Goal: Information Seeking & Learning: Learn about a topic

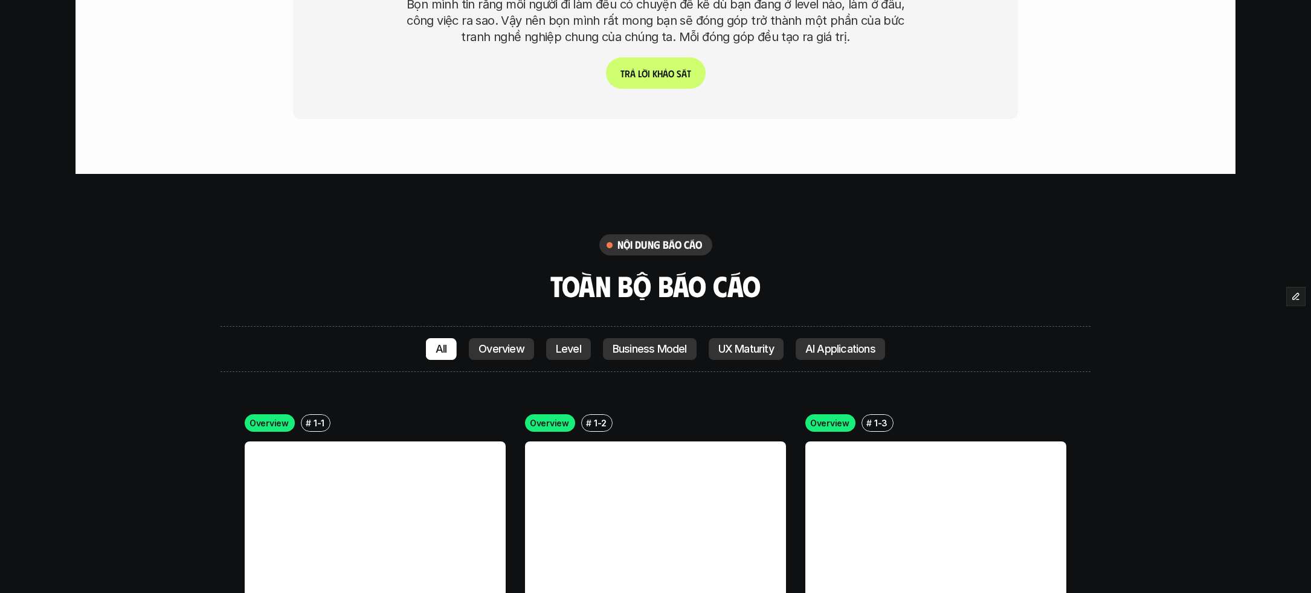
scroll to position [2647, 0]
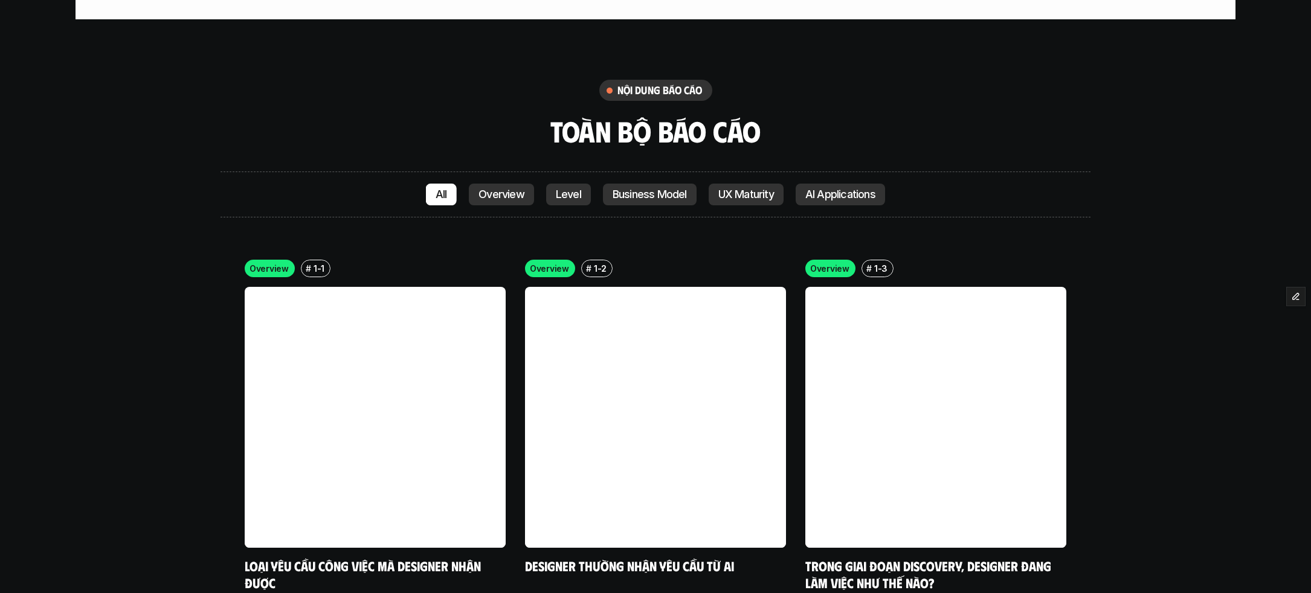
click at [514, 196] on p "Overview" at bounding box center [501, 194] width 46 height 12
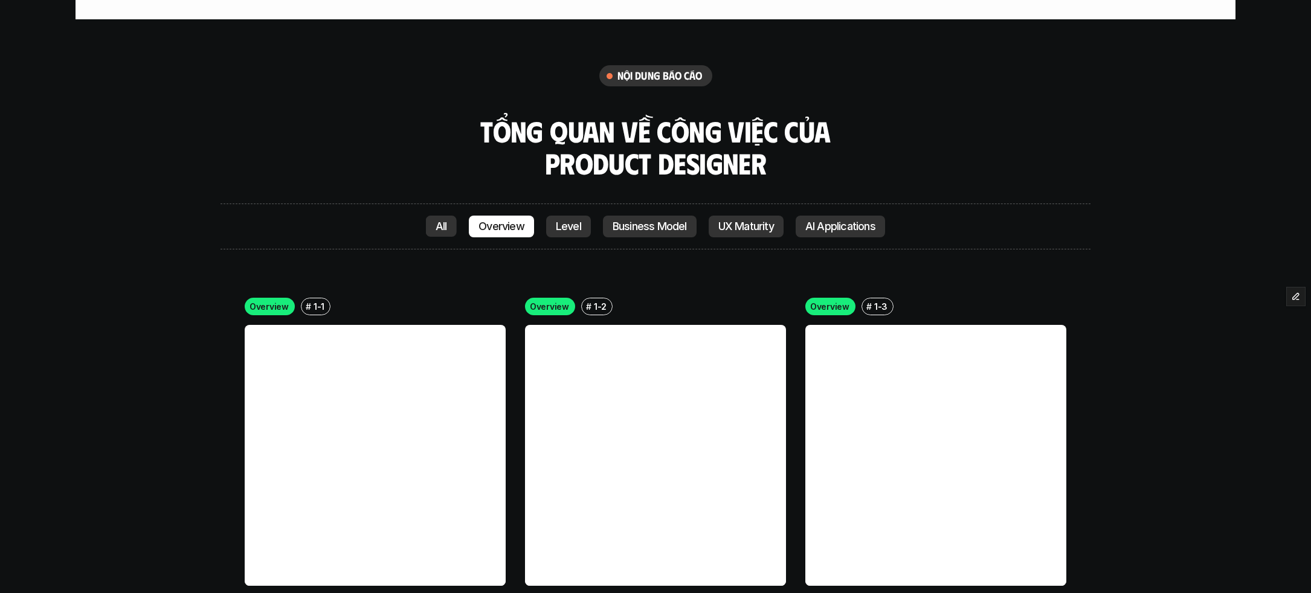
scroll to position [2872, 0]
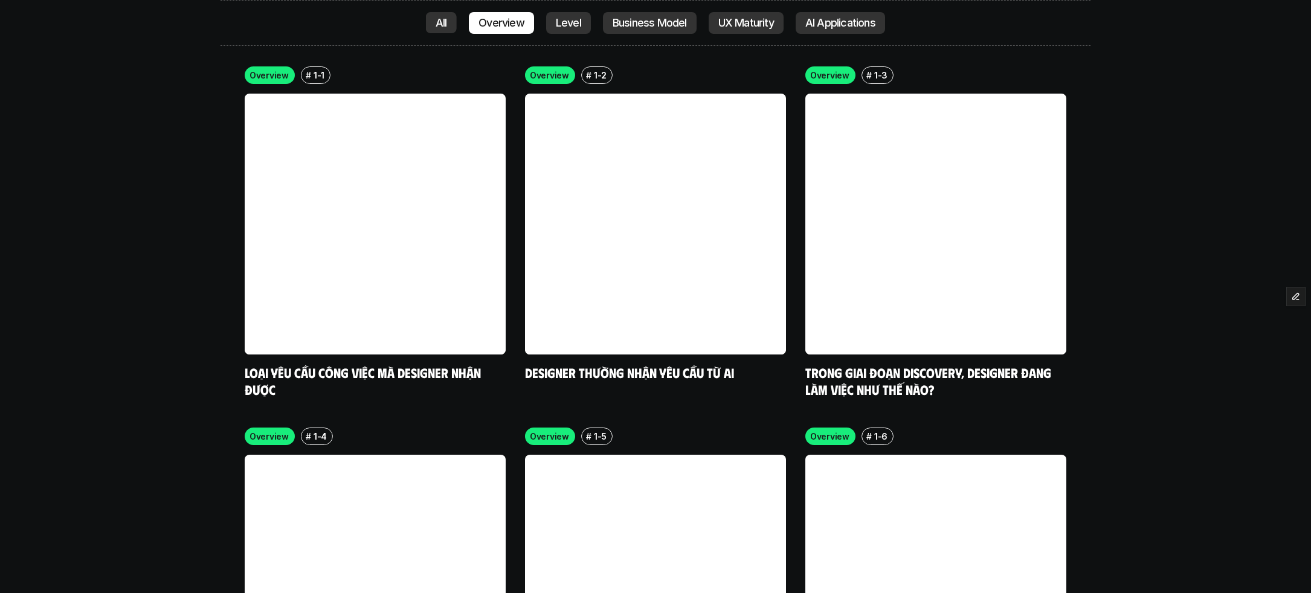
click at [442, 27] on p "All" at bounding box center [441, 23] width 11 height 12
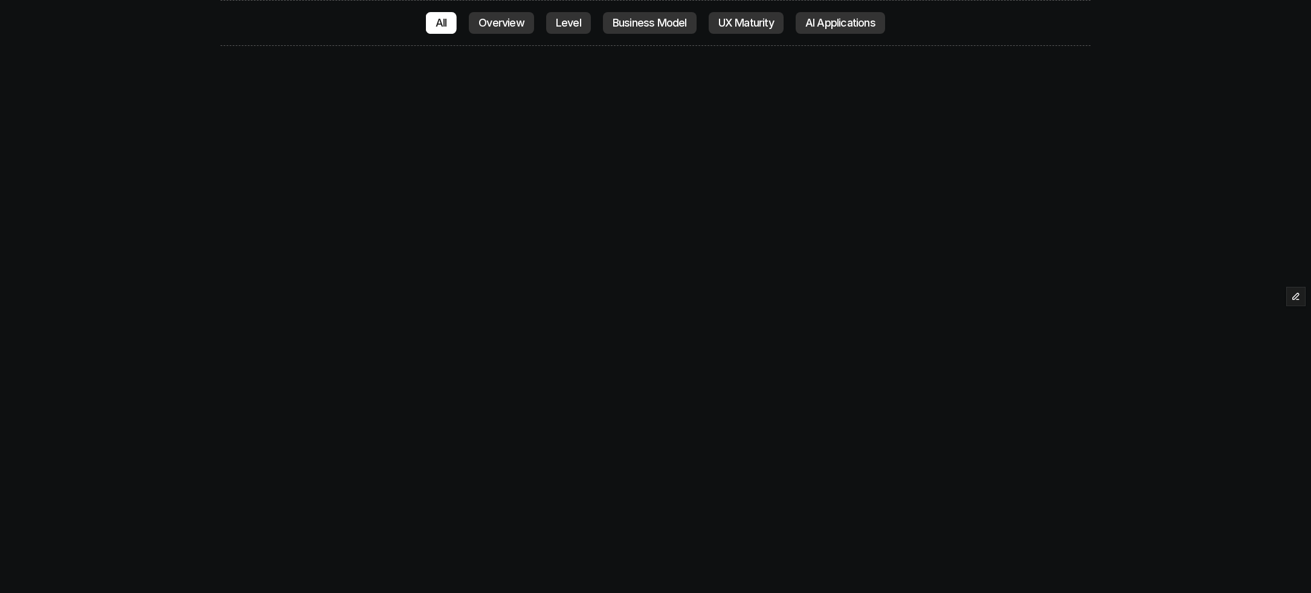
scroll to position [2840, 0]
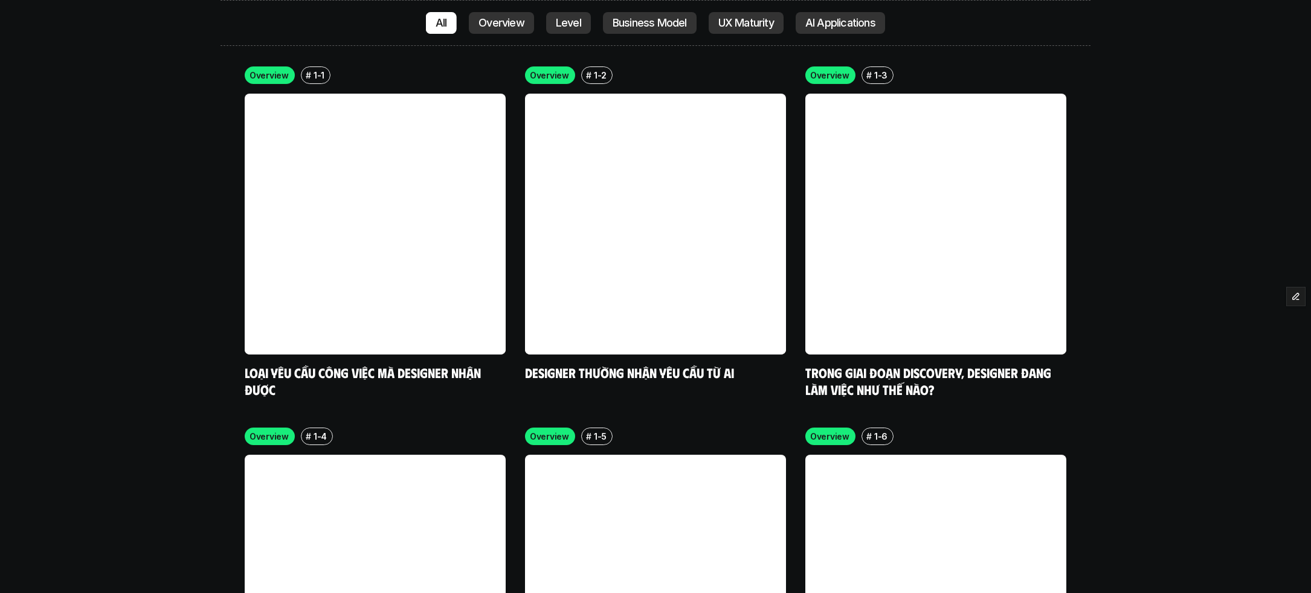
click at [564, 29] on div "Level" at bounding box center [568, 23] width 45 height 22
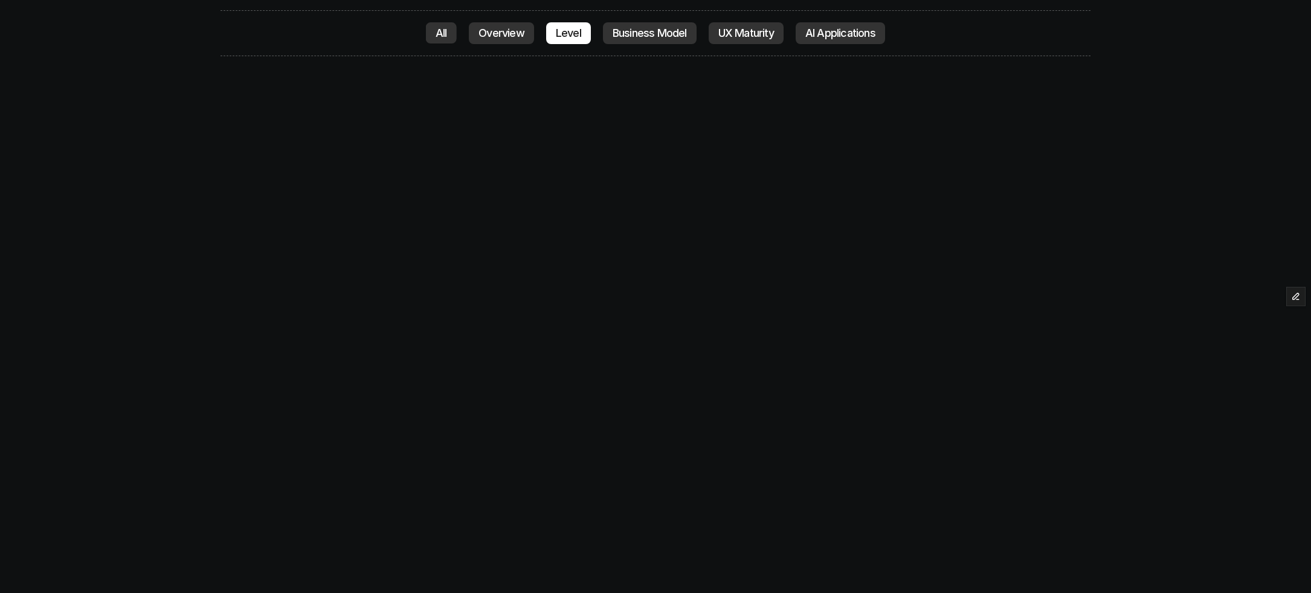
scroll to position [2872, 0]
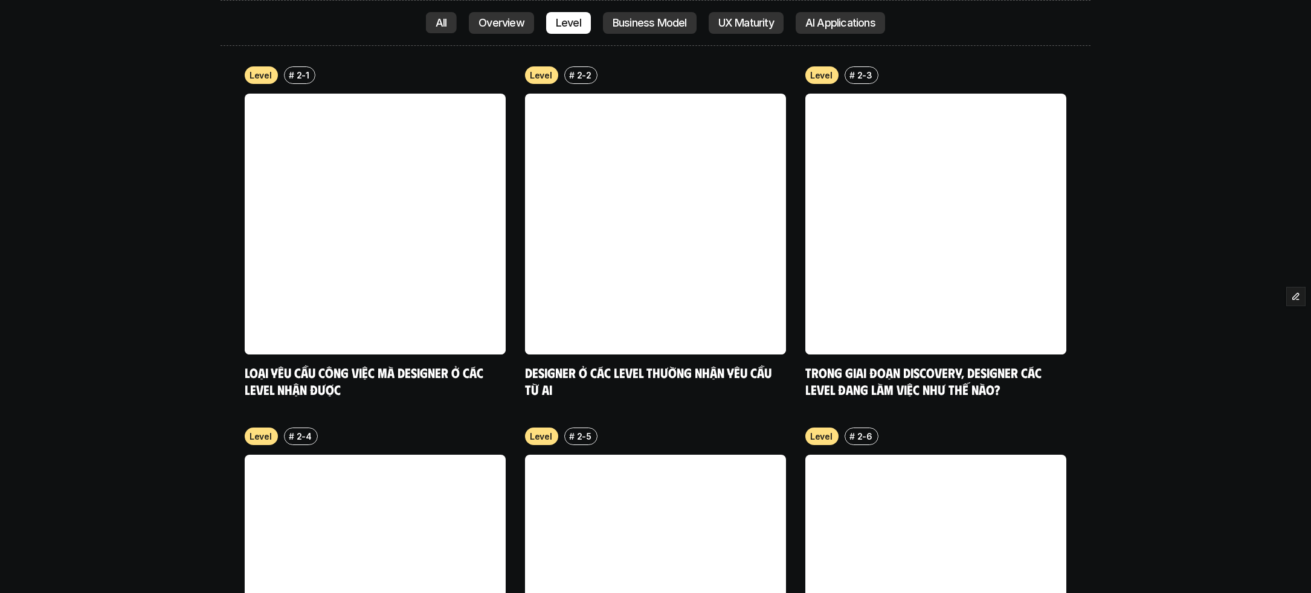
click at [645, 29] on div "Business Model" at bounding box center [650, 23] width 94 height 22
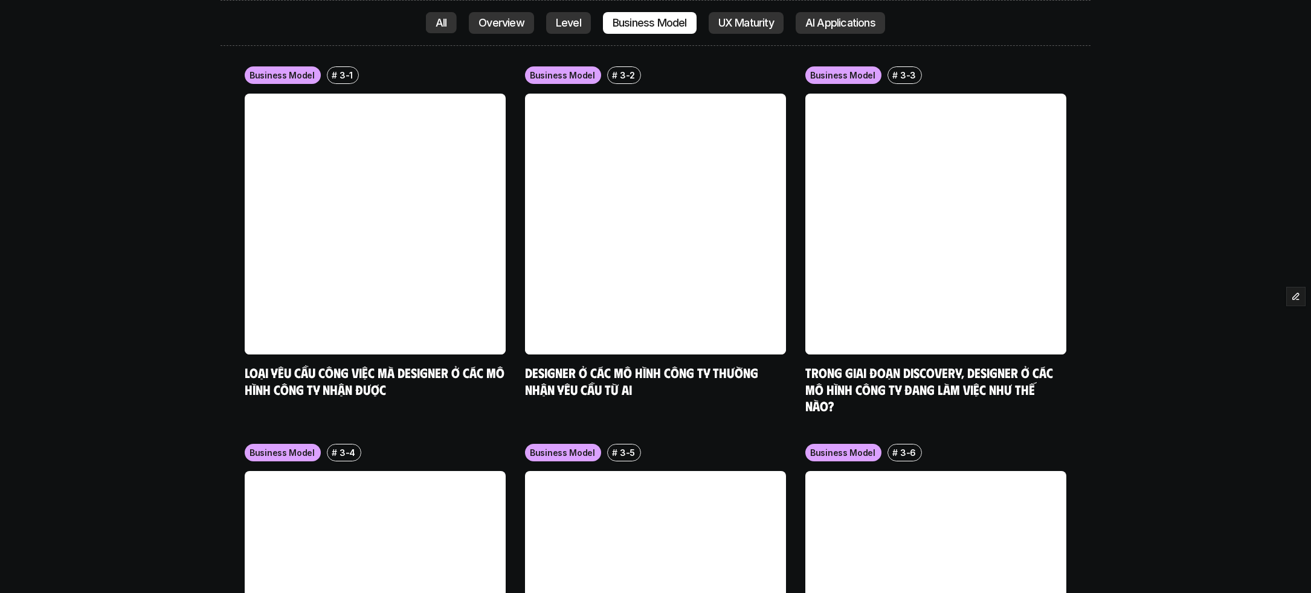
click at [447, 30] on div "All" at bounding box center [441, 23] width 31 height 22
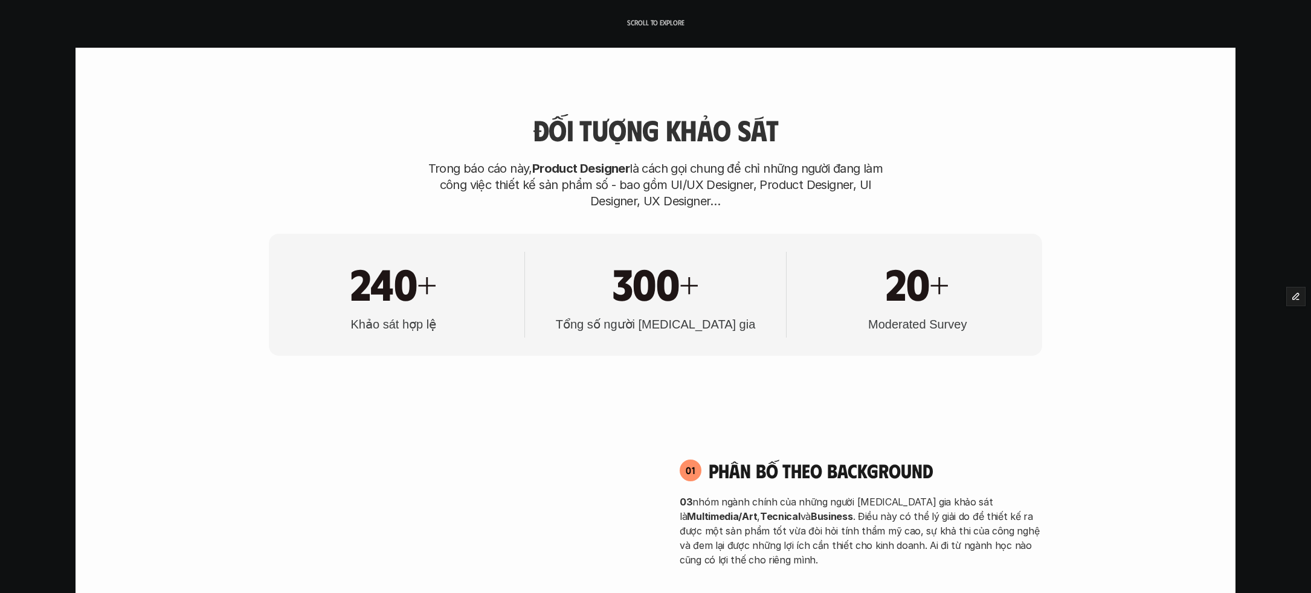
scroll to position [336, 0]
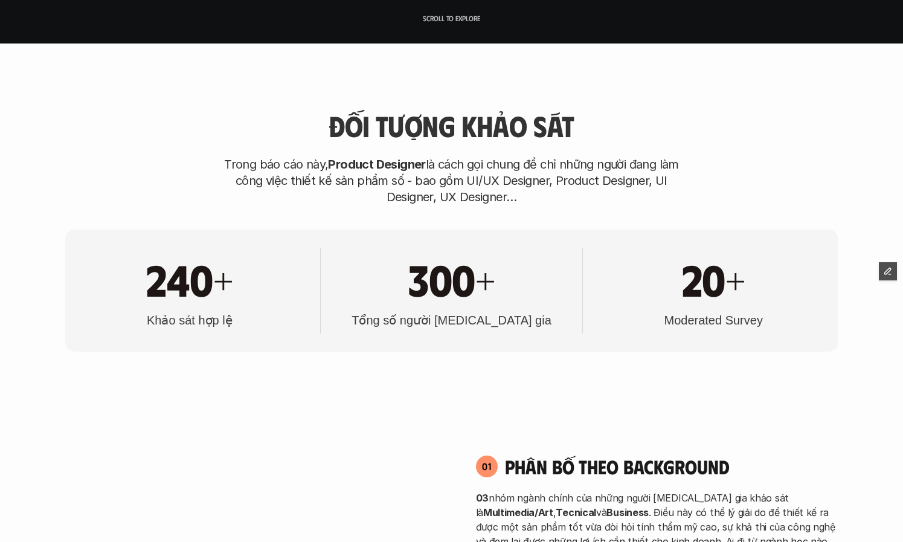
scroll to position [562, 0]
